Goal: Task Accomplishment & Management: Manage account settings

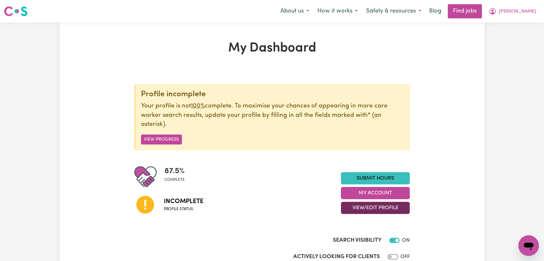
click at [369, 203] on button "View/Edit Profile" at bounding box center [375, 208] width 69 height 12
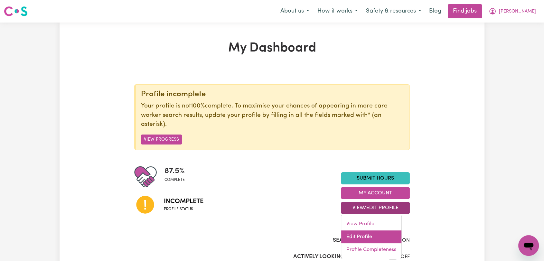
click at [361, 232] on link "Edit Profile" at bounding box center [371, 236] width 60 height 13
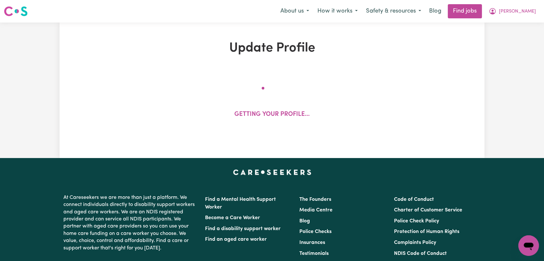
select select "[DEMOGRAPHIC_DATA]"
select select "[DEMOGRAPHIC_DATA] Citizen"
select select "Studying a healthcare related degree or qualification"
select select "67"
select select "95"
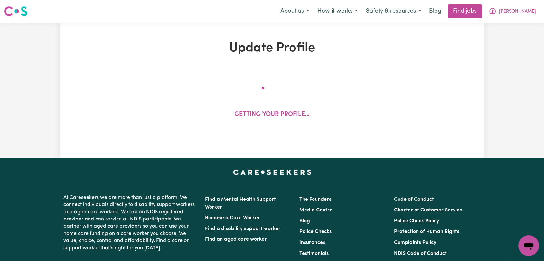
select select "120"
select select "150"
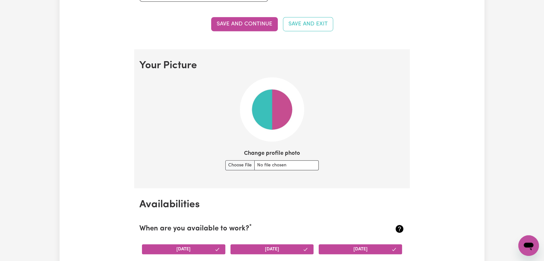
scroll to position [429, 0]
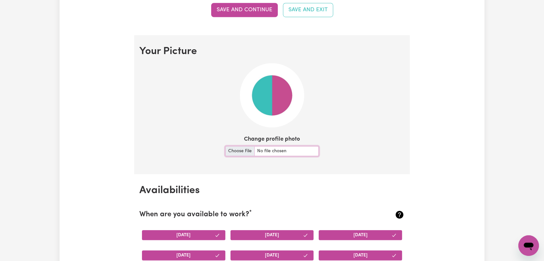
click at [241, 150] on input "Change profile photo" at bounding box center [271, 151] width 93 height 10
type input "C:\fakepath\[PERSON_NAME] - Picture.jpg"
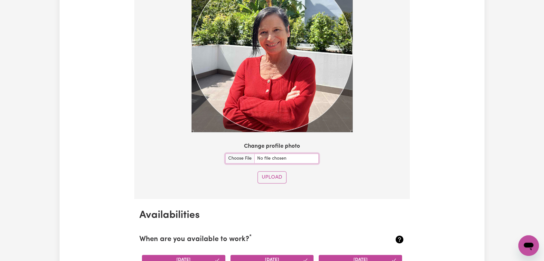
click at [298, 135] on section "Your Picture Change profile photo Upload" at bounding box center [272, 45] width 276 height 306
click at [264, 179] on button "Upload" at bounding box center [272, 177] width 29 height 12
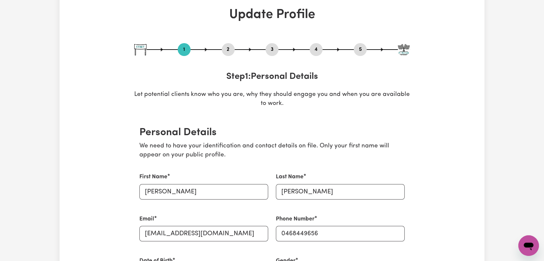
scroll to position [0, 0]
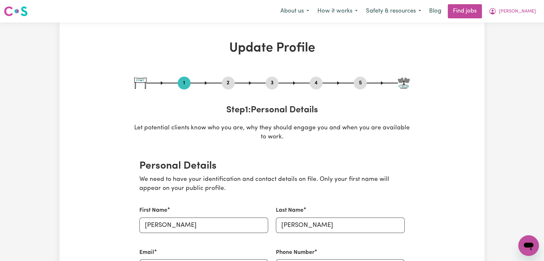
click at [225, 80] on button "2" at bounding box center [228, 83] width 13 height 8
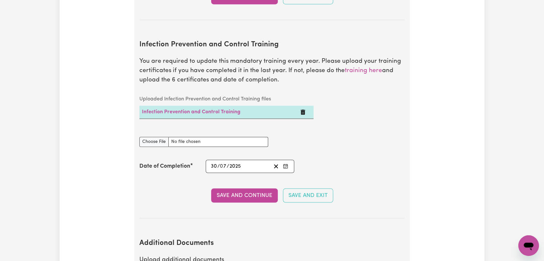
scroll to position [1073, 0]
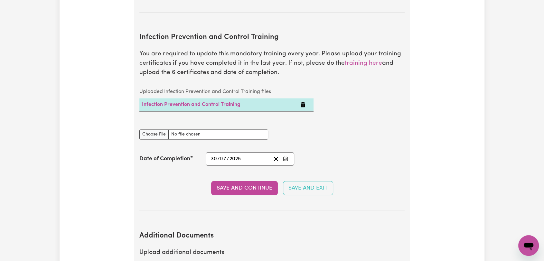
click at [306, 98] on td at bounding box center [306, 104] width 16 height 13
click at [304, 102] on icon "Delete Infection Prevention and Control Training" at bounding box center [303, 104] width 5 height 5
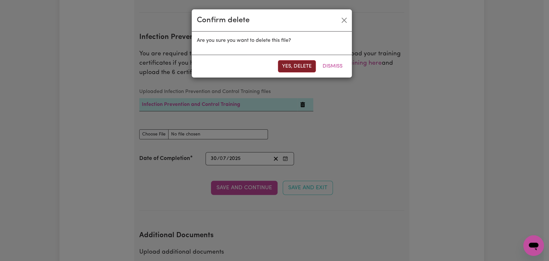
click at [298, 67] on button "Yes, delete" at bounding box center [297, 66] width 38 height 12
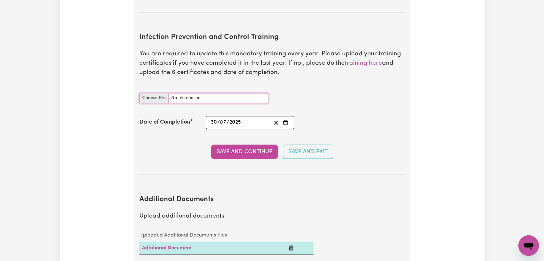
click at [152, 93] on input "Infection Prevention and Control Training document" at bounding box center [203, 98] width 129 height 10
type input "C:\fakepath\[PERSON_NAME] - IPC- CHAIN OF INFECTION - [DATE].jpg"
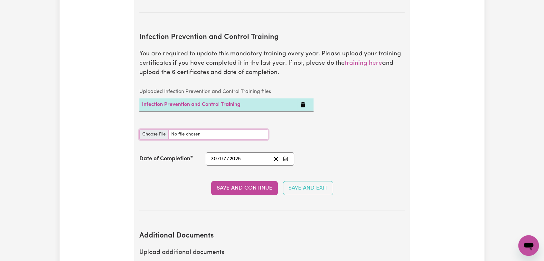
click at [157, 129] on input "Infection Prevention and Control Training document" at bounding box center [203, 134] width 129 height 10
type input "C:\fakepath\[PERSON_NAME] - IPC- CLEANING - [DATE].jpg"
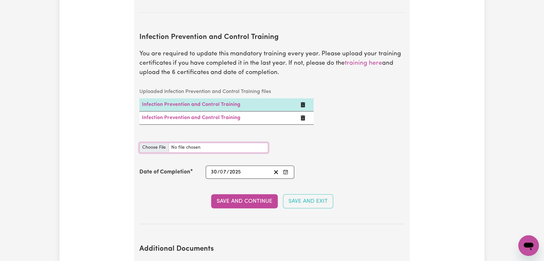
click at [148, 143] on input "Infection Prevention and Control Training document" at bounding box center [203, 148] width 129 height 10
type input "C:\fakepath\[PERSON_NAME] - IPC- HAND HYGIENE - [DATE].jpg"
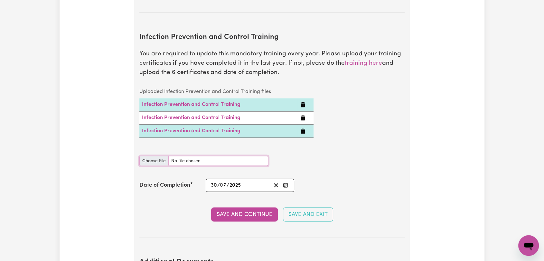
click at [161, 156] on input "Infection Prevention and Control Training document" at bounding box center [203, 161] width 129 height 10
type input "C:\fakepath\[PERSON_NAME] - IPC- OUTBREAKS - [DATE].jpg"
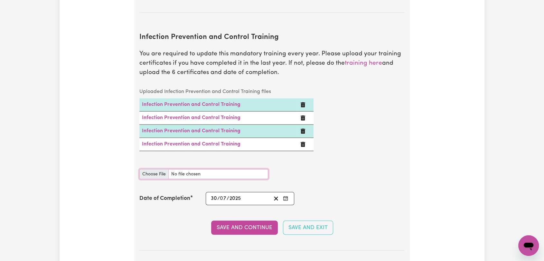
click at [160, 169] on input "Infection Prevention and Control Training document" at bounding box center [203, 174] width 129 height 10
type input "C:\fakepath\[PERSON_NAME] - IPC- PPE - [DATE].jpg"
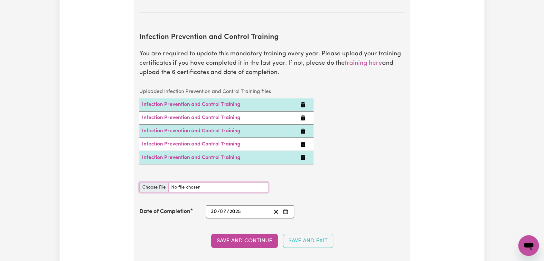
click at [157, 182] on input "Infection Prevention and Control Training document" at bounding box center [203, 187] width 129 height 10
type input "C:\fakepath\[PERSON_NAME] - IPC- WASTE MANAGEMENT - [DATE].jpg"
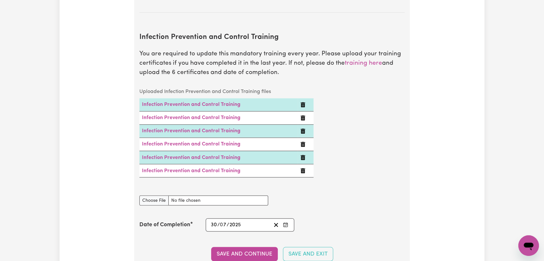
click at [284, 222] on icon "Enter the Date of Completion of your Infection Prevention and Control Training" at bounding box center [285, 224] width 5 height 5
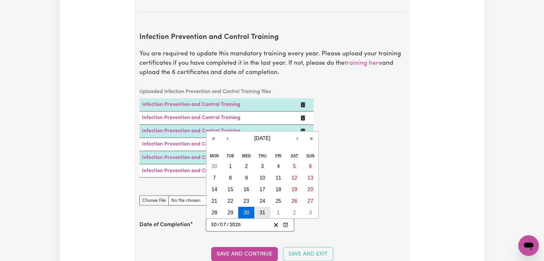
click at [264, 210] on abbr "31" at bounding box center [262, 212] width 6 height 5
type input "[DATE]"
type input "31"
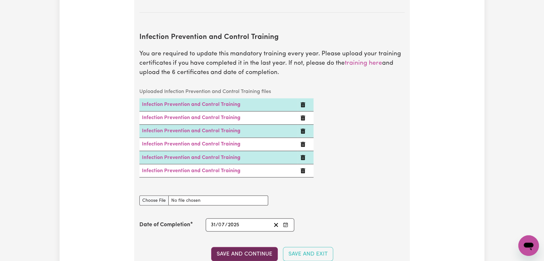
click at [238, 247] on button "Save and Continue" at bounding box center [244, 254] width 67 height 14
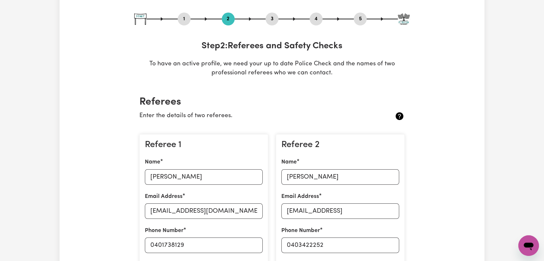
scroll to position [0, 0]
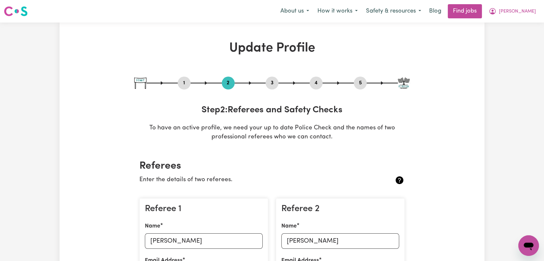
click at [273, 78] on div "3" at bounding box center [272, 83] width 13 height 13
click at [270, 86] on button "3" at bounding box center [272, 83] width 13 height 8
select select "2020"
select select "2021"
select select "2024"
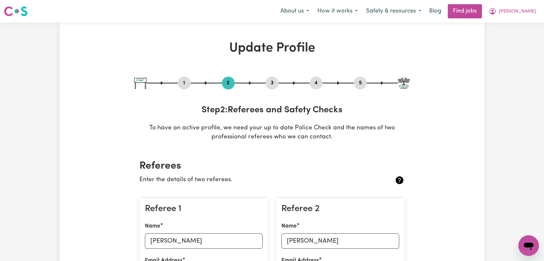
select select "Certificate III (Individual Support)"
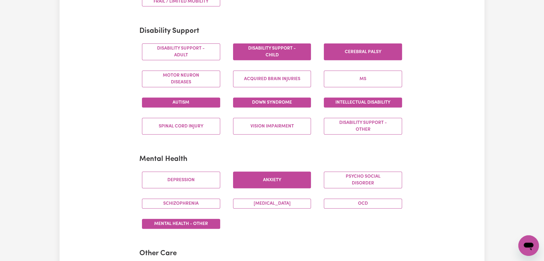
scroll to position [36, 0]
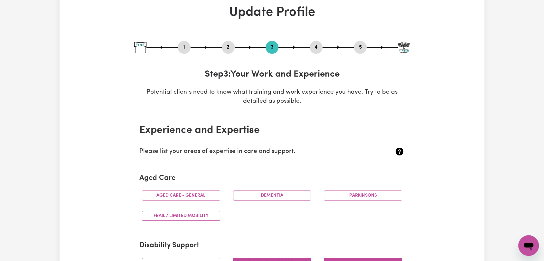
click at [319, 52] on div "4" at bounding box center [316, 47] width 13 height 13
click at [314, 49] on button "4" at bounding box center [316, 47] width 13 height 8
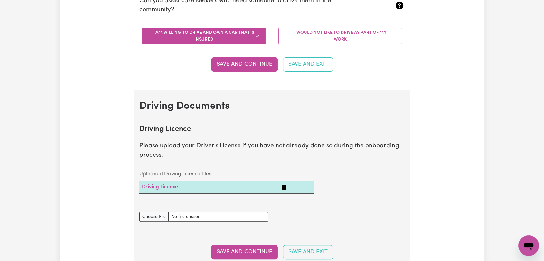
scroll to position [0, 0]
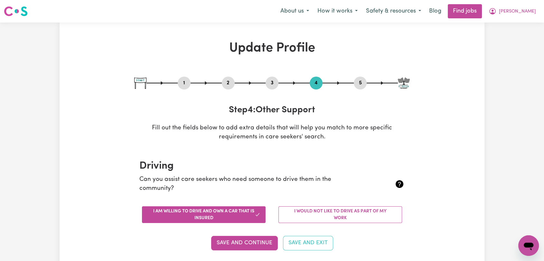
click at [358, 84] on button "5" at bounding box center [360, 83] width 13 height 8
select select "I am providing services privately on my own"
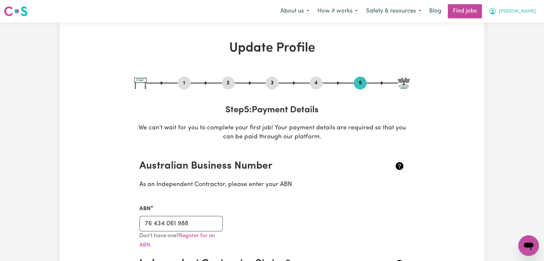
click at [520, 13] on span "[PERSON_NAME]" at bounding box center [517, 11] width 37 height 7
click at [517, 50] on link "Logout" at bounding box center [514, 49] width 51 height 12
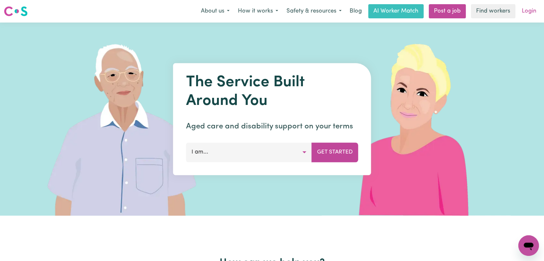
click at [532, 13] on link "Login" at bounding box center [529, 11] width 22 height 14
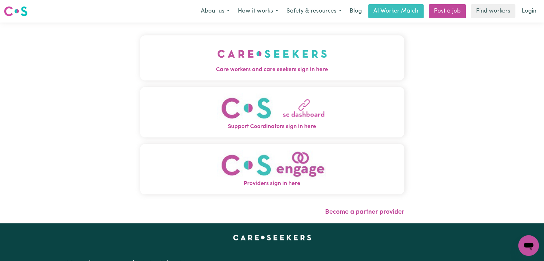
click at [268, 52] on img "Care workers and care seekers sign in here" at bounding box center [272, 54] width 110 height 24
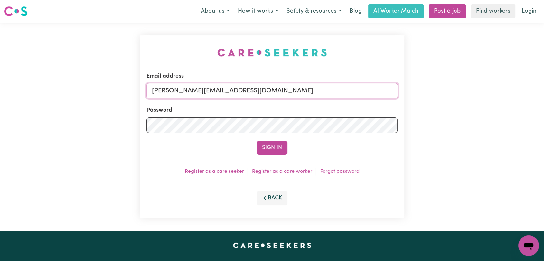
drag, startPoint x: 284, startPoint y: 93, endPoint x: 273, endPoint y: 97, distance: 12.0
click at [284, 93] on input "[PERSON_NAME][EMAIL_ADDRESS][DOMAIN_NAME]" at bounding box center [271, 90] width 251 height 15
drag, startPoint x: 185, startPoint y: 92, endPoint x: 353, endPoint y: 105, distance: 168.5
click at [353, 105] on form "Email address Superuser~[EMAIL_ADDRESS][DOMAIN_NAME] Password Sign In" at bounding box center [271, 113] width 251 height 83
type input "Superuser~[EMAIL_ADDRESS][DOMAIN_NAME]"
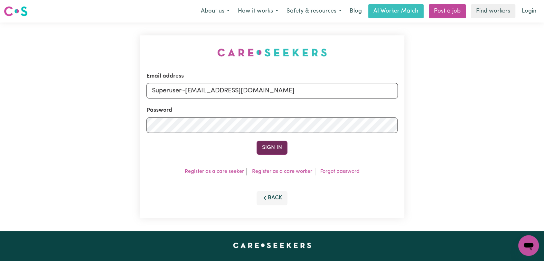
click at [267, 147] on button "Sign In" at bounding box center [272, 148] width 31 height 14
